Goal: Obtain resource: Download file/media

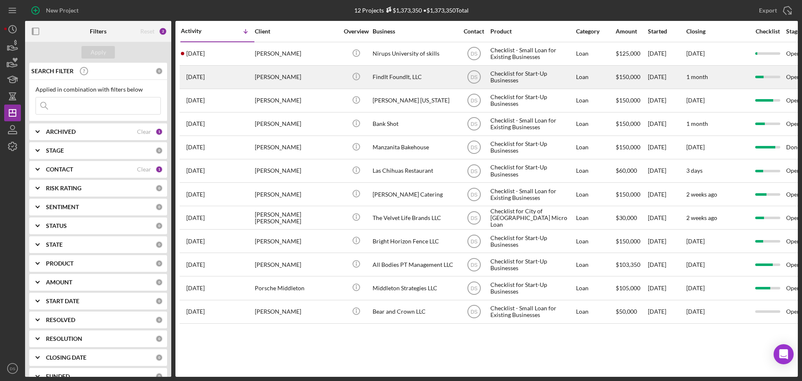
click at [396, 73] on div "FindIt FoundIt, LLC" at bounding box center [415, 77] width 84 height 22
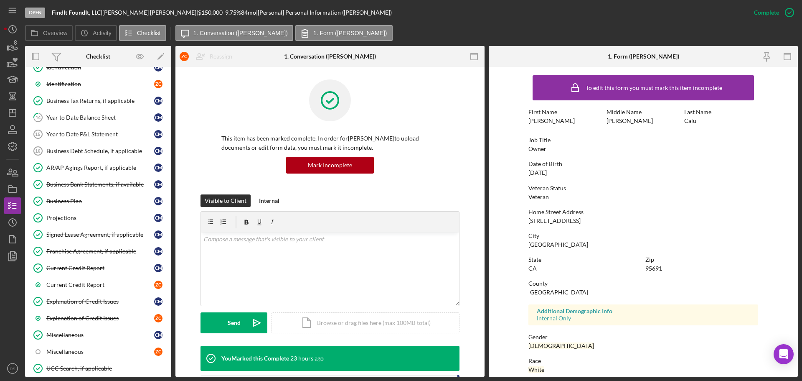
scroll to position [501, 0]
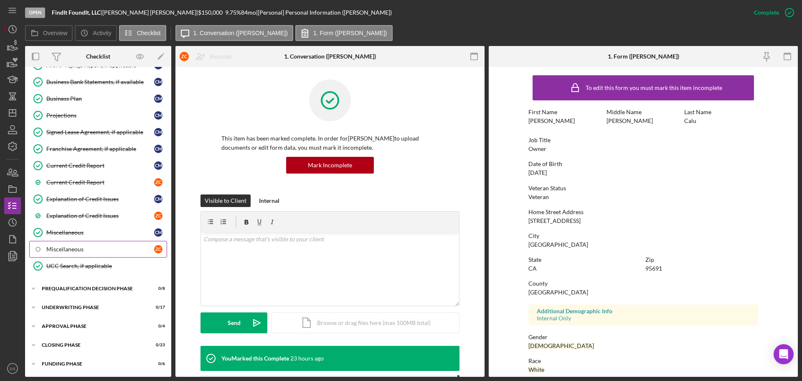
click at [107, 251] on div "Miscellaneous" at bounding box center [100, 249] width 108 height 7
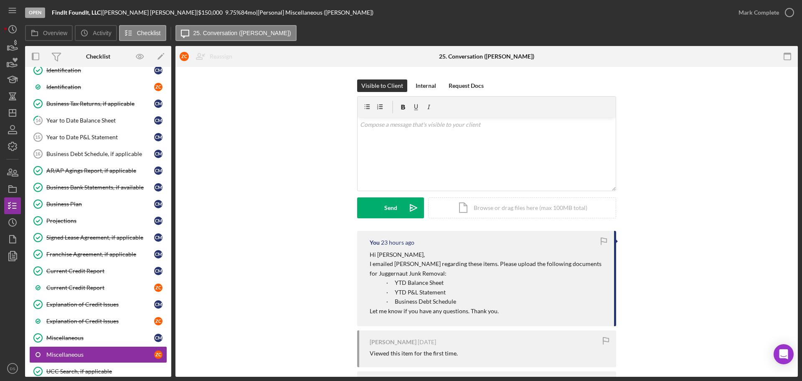
scroll to position [376, 0]
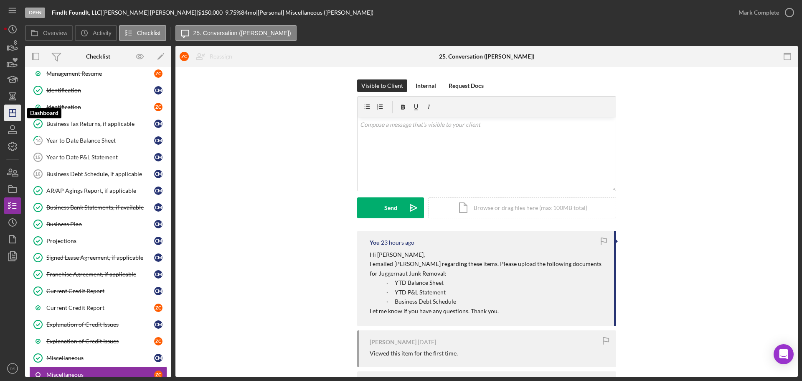
click at [14, 118] on icon "Icon/Dashboard" at bounding box center [12, 112] width 21 height 21
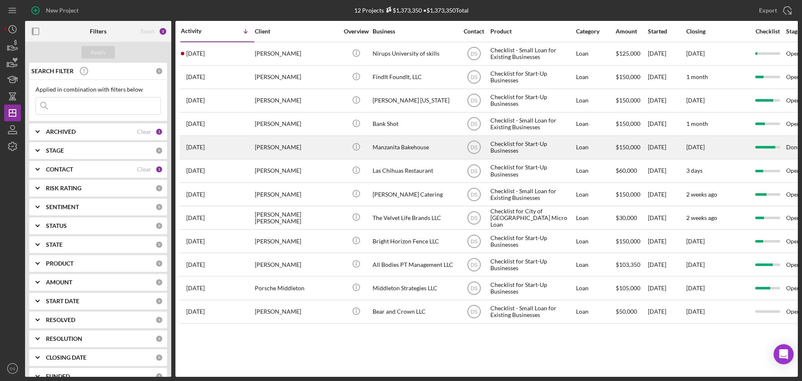
click at [387, 148] on div "Manzanita Bakehouse" at bounding box center [415, 147] width 84 height 22
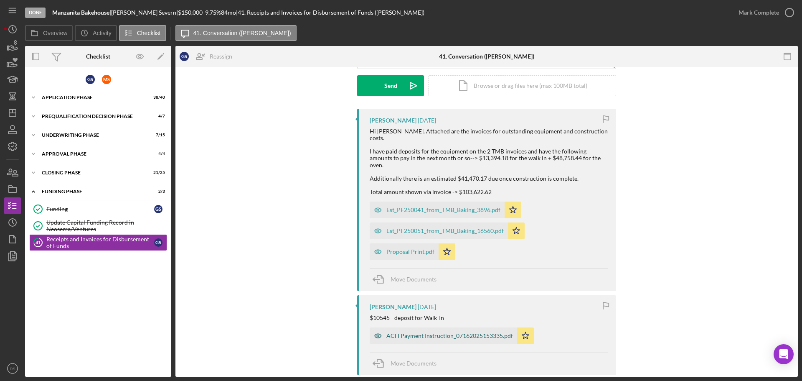
scroll to position [125, 0]
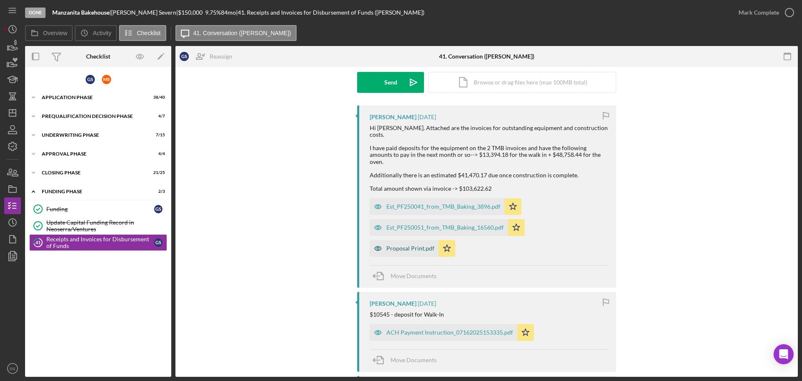
click at [424, 245] on div "Proposal Print.pdf" at bounding box center [411, 248] width 48 height 7
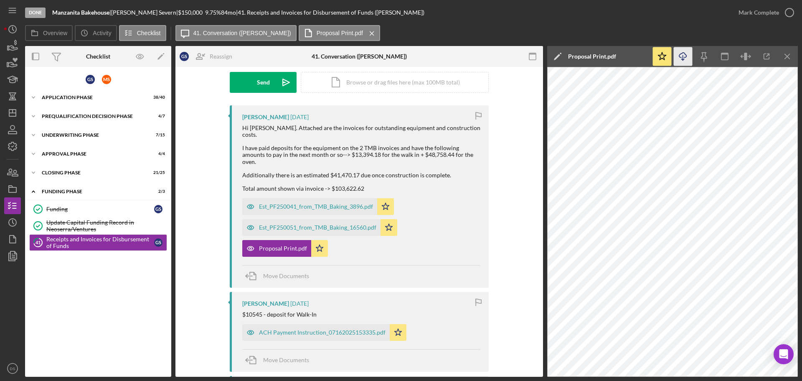
click at [679, 56] on icon "button" at bounding box center [682, 55] width 7 height 5
click at [293, 219] on div "Est_PF250051_from_TMB_Baking_16560.pdf" at bounding box center [311, 227] width 138 height 17
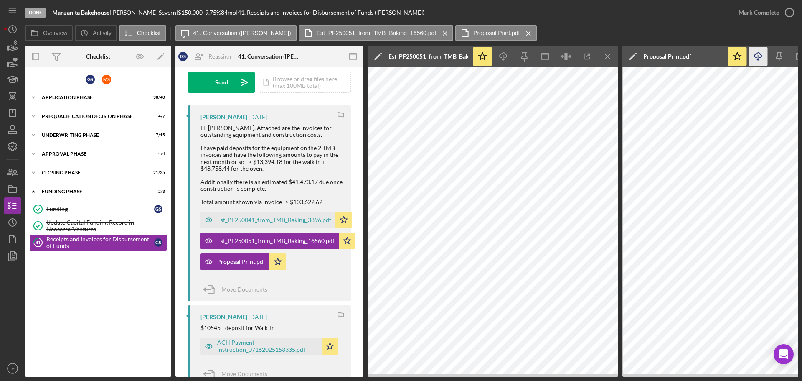
drag, startPoint x: 649, startPoint y: 377, endPoint x: 680, endPoint y: 377, distance: 30.9
click at [680, 377] on div "Done Manzanita Bakehouse | [PERSON_NAME] | $150,000 9.75 % 84 mo | 41. Receipts…" at bounding box center [401, 190] width 802 height 381
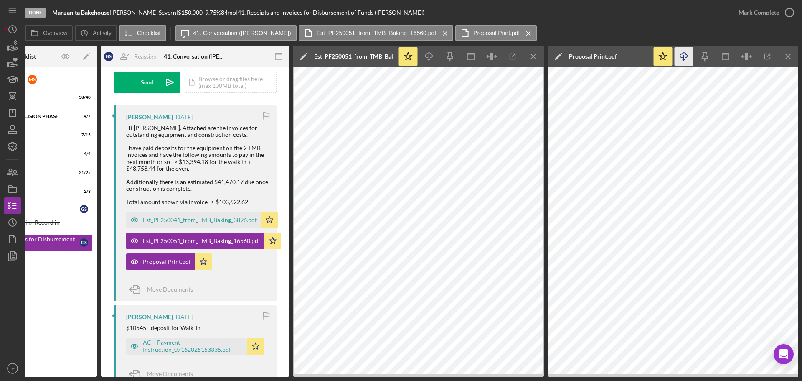
scroll to position [0, 75]
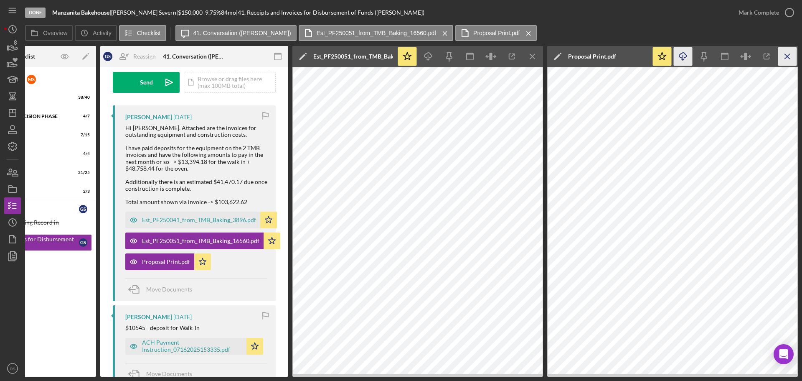
click at [789, 51] on icon "Icon/Menu Close" at bounding box center [787, 56] width 19 height 19
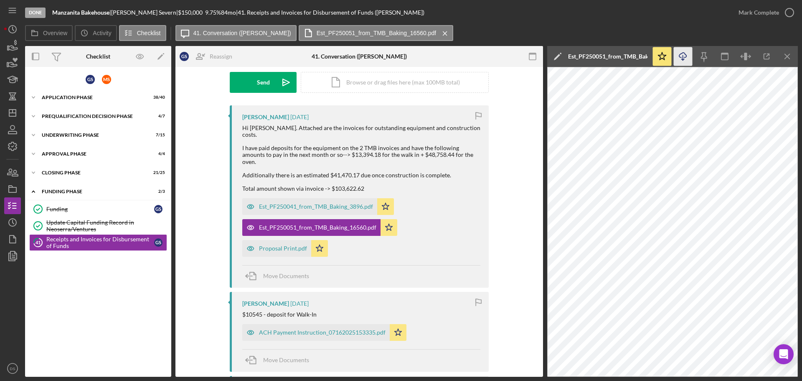
click at [684, 61] on icon "Icon/Download" at bounding box center [683, 56] width 19 height 19
click at [790, 62] on icon "Icon/Menu Close" at bounding box center [787, 56] width 19 height 19
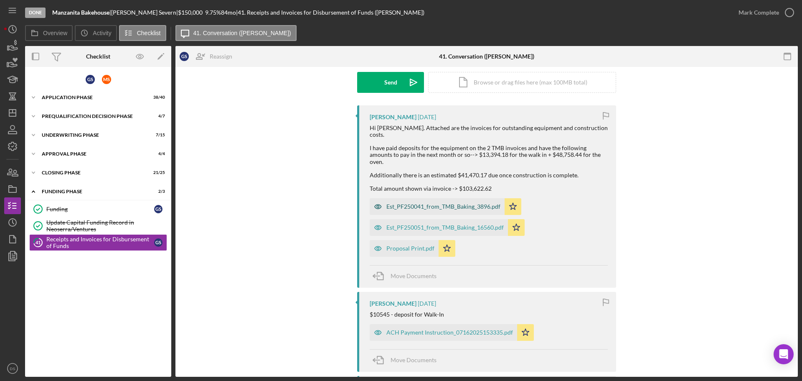
click at [473, 203] on div "Est_PF250041_from_TMB_Baking_3896.pdf" at bounding box center [444, 206] width 114 height 7
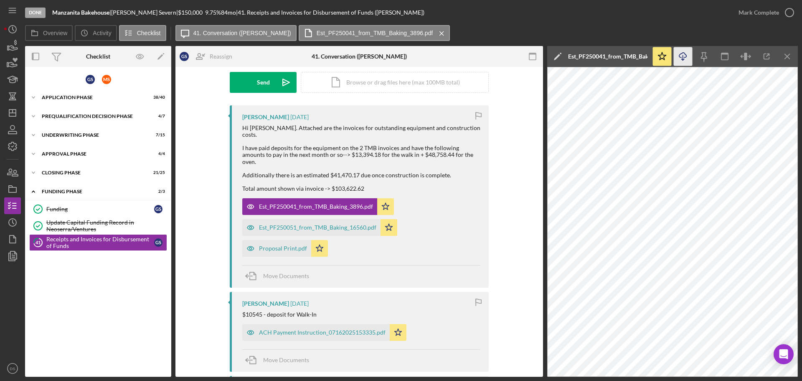
click at [687, 58] on icon "Icon/Download" at bounding box center [683, 56] width 19 height 19
click at [297, 224] on div "Est_PF250051_from_TMB_Baking_16560.pdf" at bounding box center [317, 227] width 117 height 7
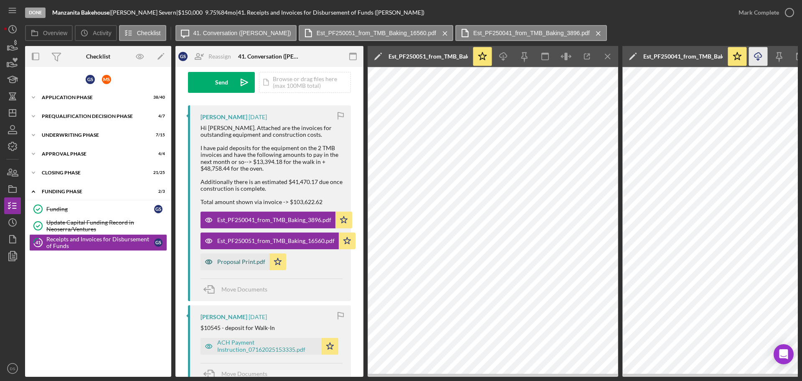
click at [261, 259] on div "Proposal Print.pdf" at bounding box center [241, 261] width 48 height 7
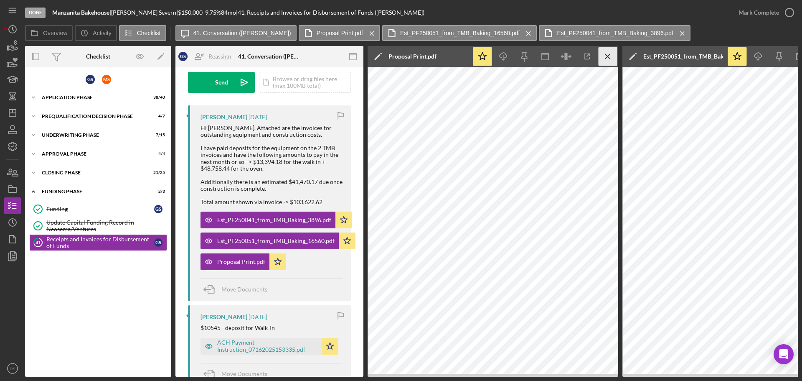
click at [611, 52] on icon "Icon/Menu Close" at bounding box center [608, 56] width 19 height 19
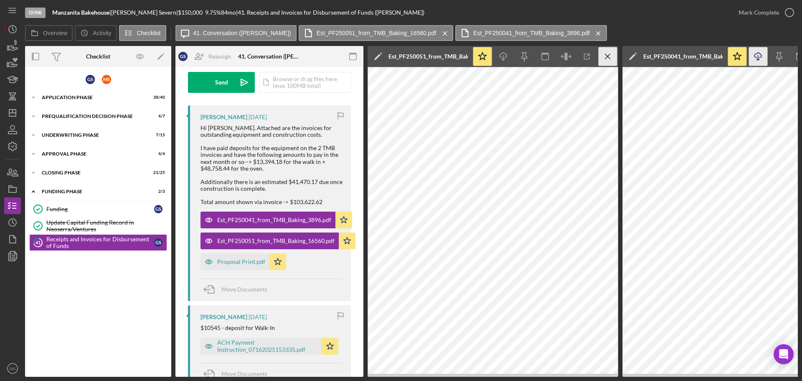
click at [613, 60] on icon "Icon/Menu Close" at bounding box center [608, 56] width 19 height 19
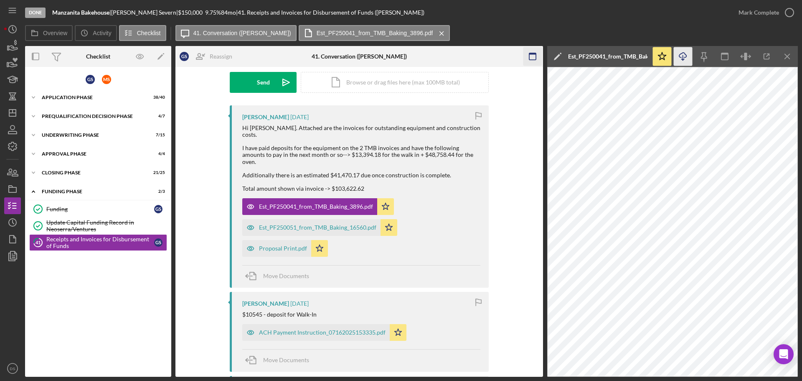
click at [532, 57] on icon "button" at bounding box center [532, 56] width 19 height 19
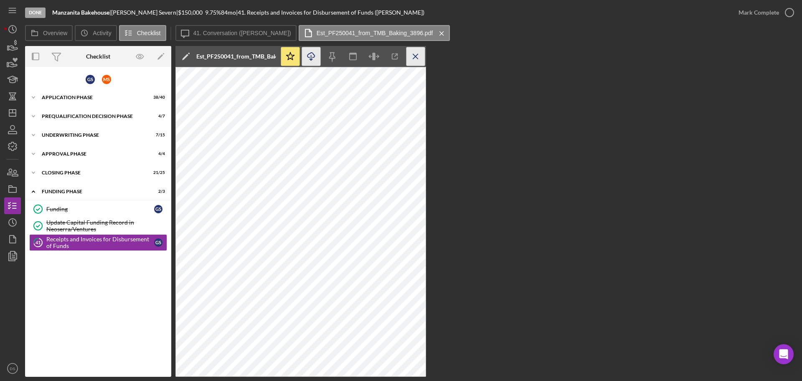
click at [418, 55] on icon "Icon/Menu Close" at bounding box center [416, 56] width 19 height 19
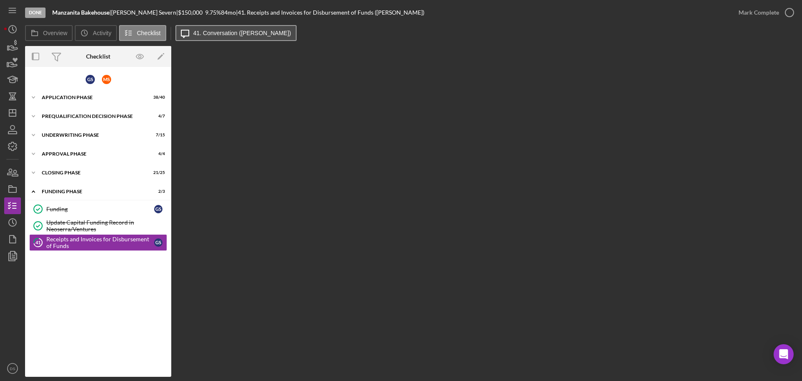
click at [238, 39] on button "Icon/Message 41. Conversation ([PERSON_NAME])" at bounding box center [236, 33] width 121 height 16
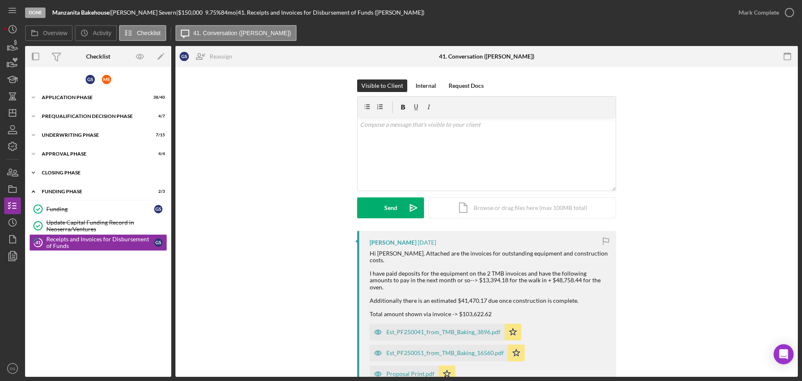
click at [96, 168] on div "Icon/Expander Closing Phase 21 / 25" at bounding box center [98, 172] width 146 height 17
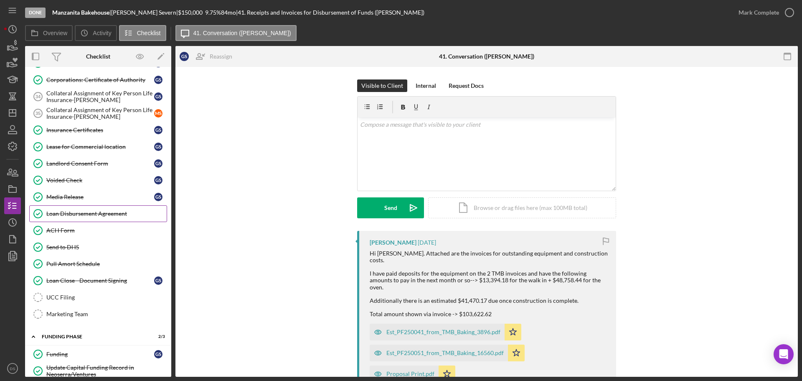
scroll to position [305, 0]
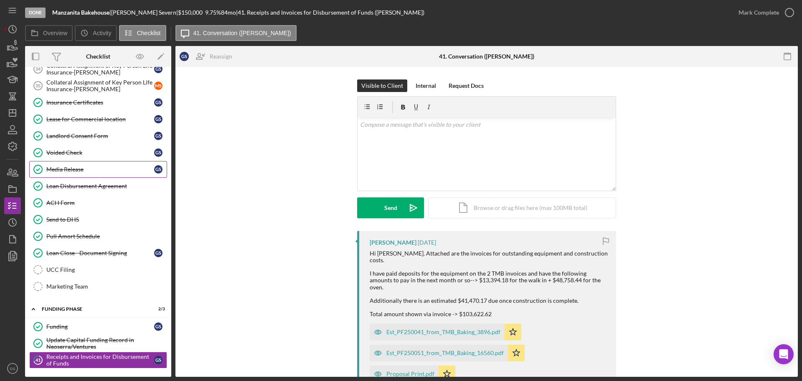
click at [95, 163] on link "Media Release Media Release G S" at bounding box center [98, 169] width 138 height 17
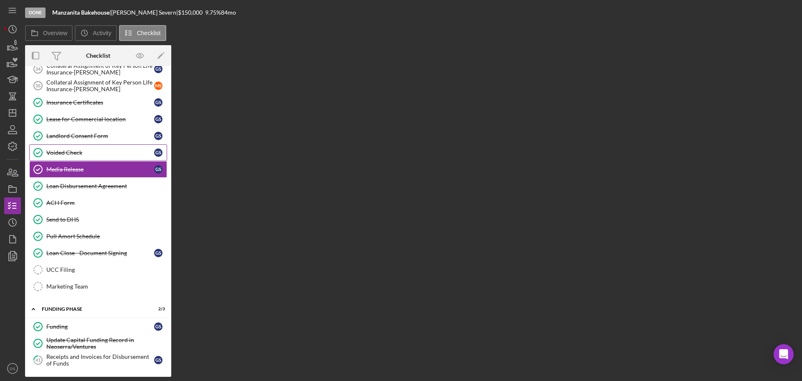
click at [95, 153] on div "Voided Check" at bounding box center [100, 152] width 108 height 7
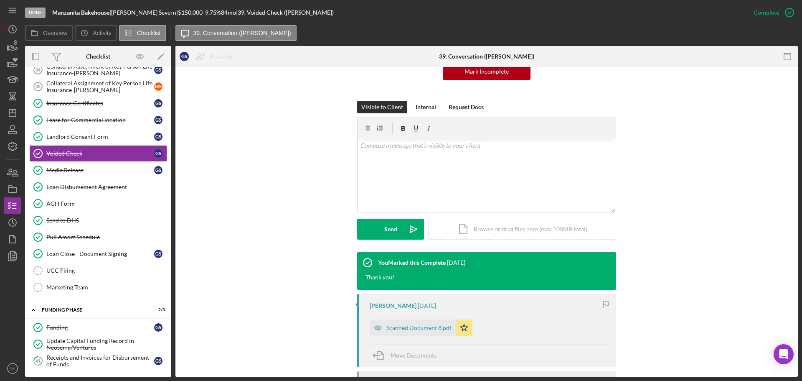
scroll to position [188, 0]
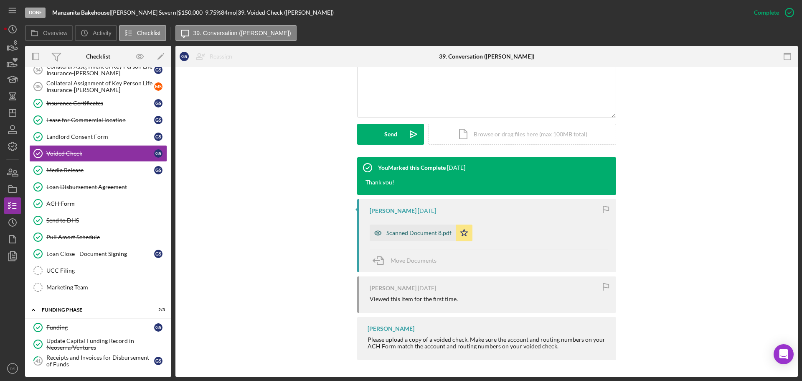
click at [393, 236] on div "Scanned Document 8.pdf" at bounding box center [419, 232] width 65 height 7
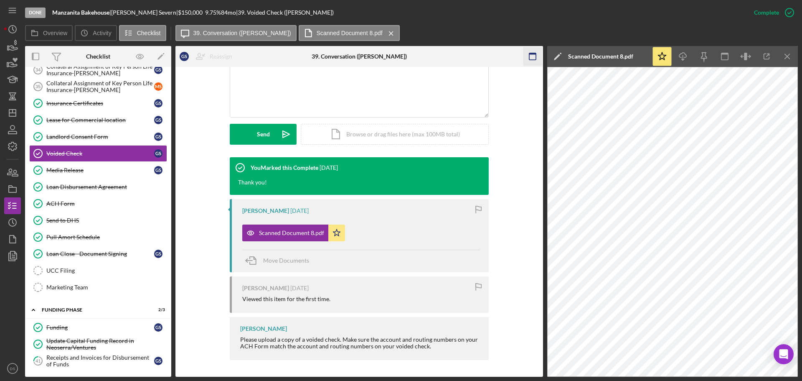
click at [533, 61] on icon "button" at bounding box center [532, 56] width 19 height 19
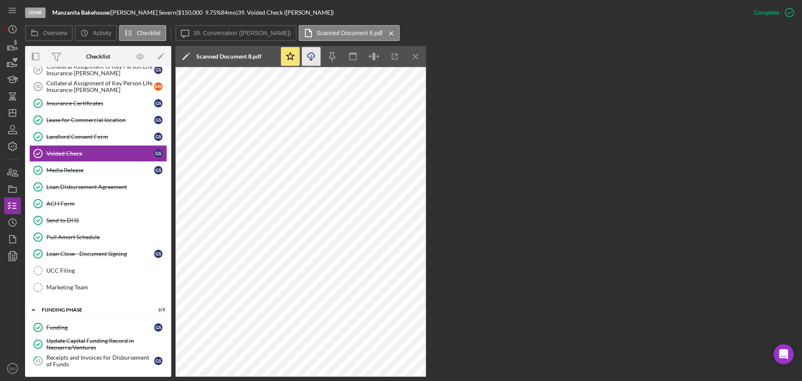
click at [312, 53] on icon "Icon/Download" at bounding box center [311, 56] width 19 height 19
